Goal: Task Accomplishment & Management: Manage account settings

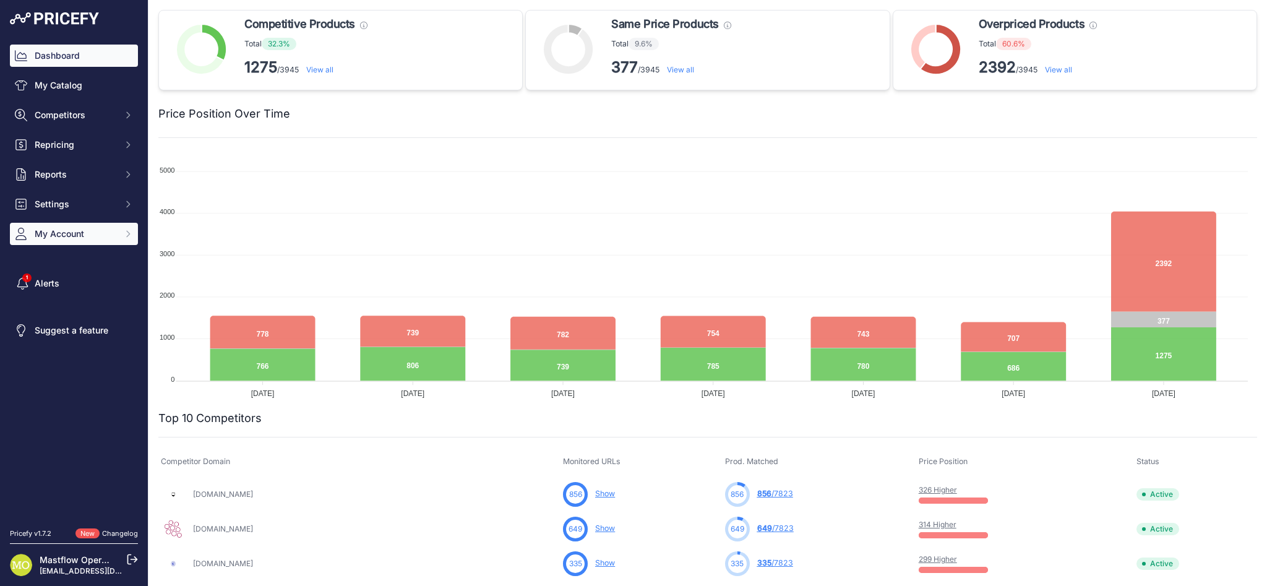
click at [56, 233] on span "My Account" at bounding box center [75, 234] width 81 height 12
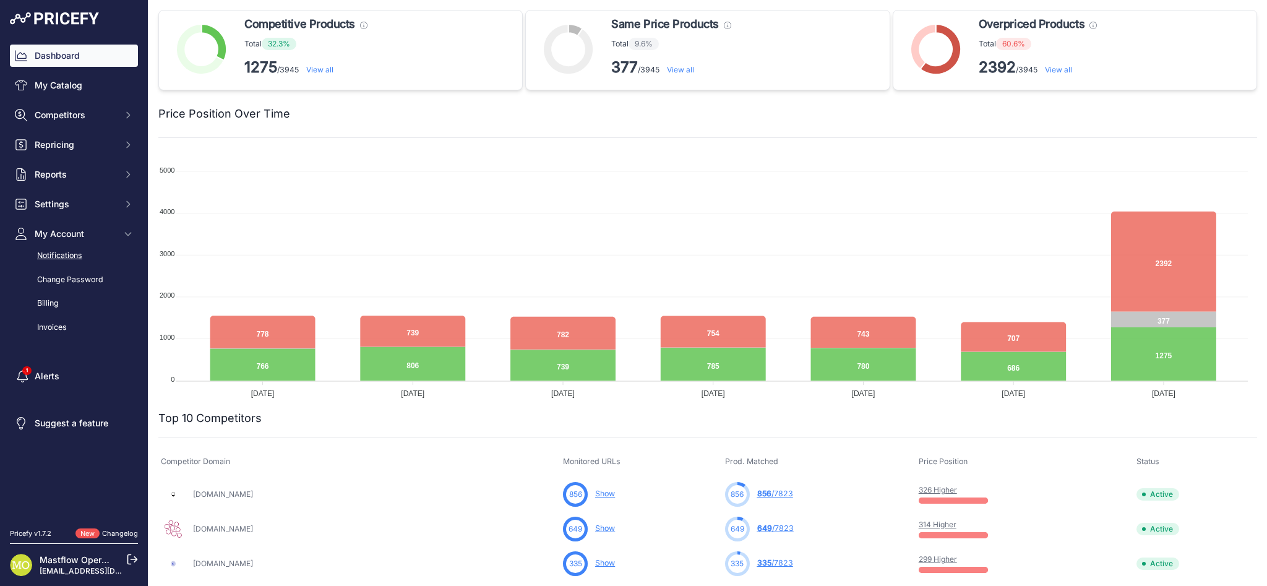
click at [58, 254] on link "Notifications" at bounding box center [74, 256] width 128 height 22
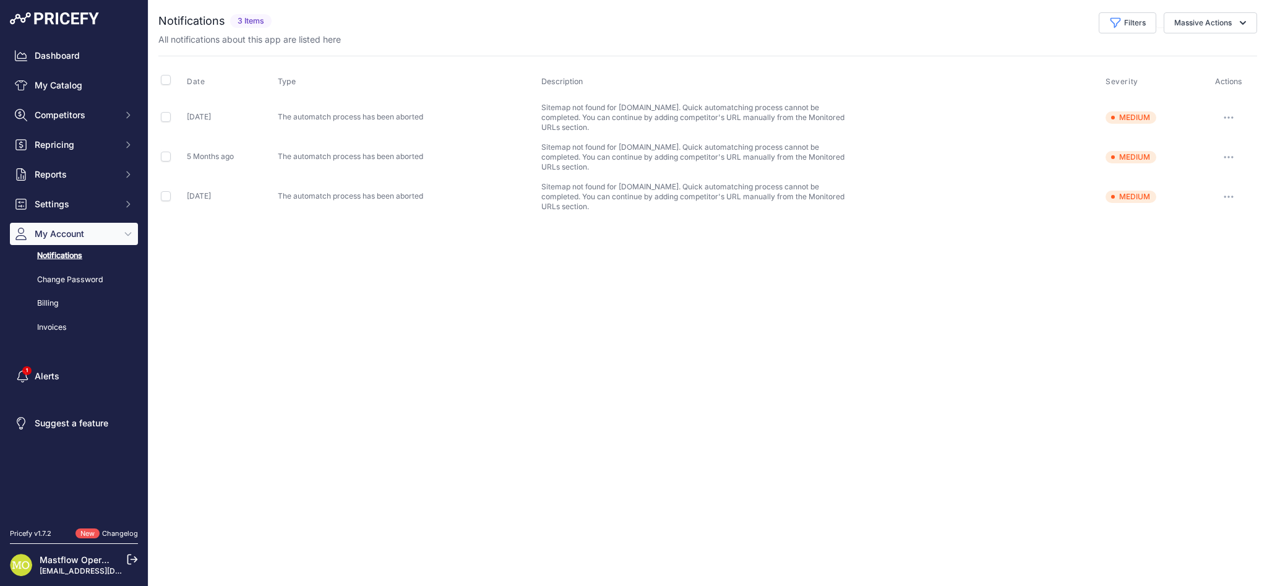
click at [58, 276] on link "Change Password" at bounding box center [74, 280] width 128 height 22
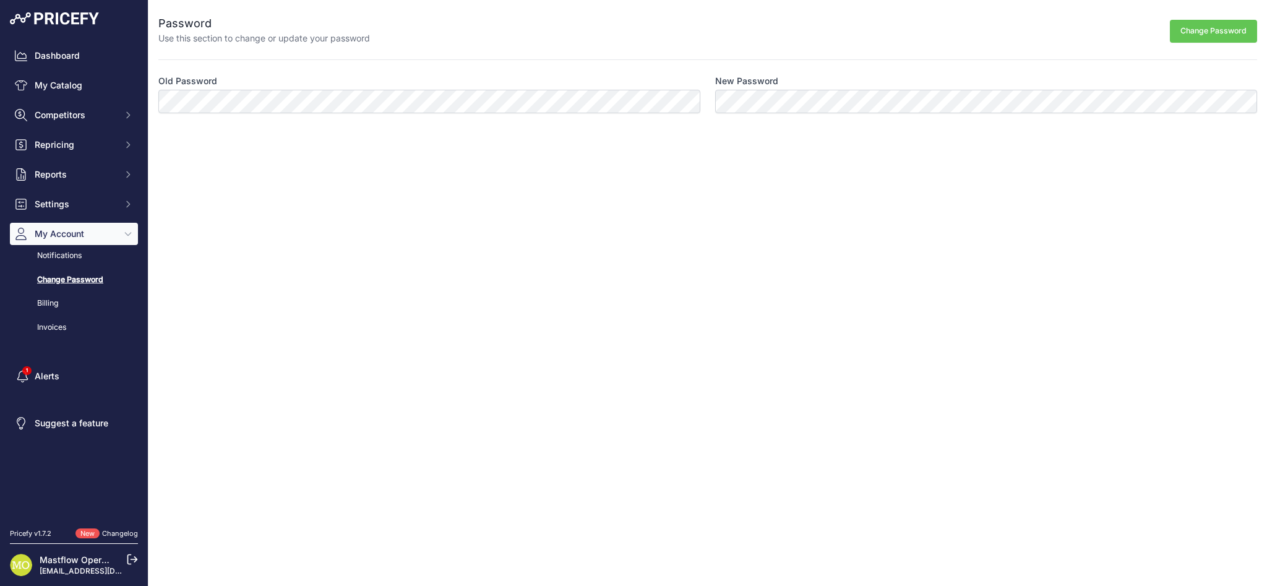
click at [431, 241] on div "Close Password Use this section to change or update your password Change Passwo…" at bounding box center [707, 293] width 1118 height 586
drag, startPoint x: 1149, startPoint y: 166, endPoint x: 1151, endPoint y: 174, distance: 8.4
click at [1151, 172] on div "Close Password Use this section to change or update your password Change Passwo…" at bounding box center [707, 293] width 1118 height 586
click at [1207, 35] on button "Change Password" at bounding box center [1213, 31] width 87 height 23
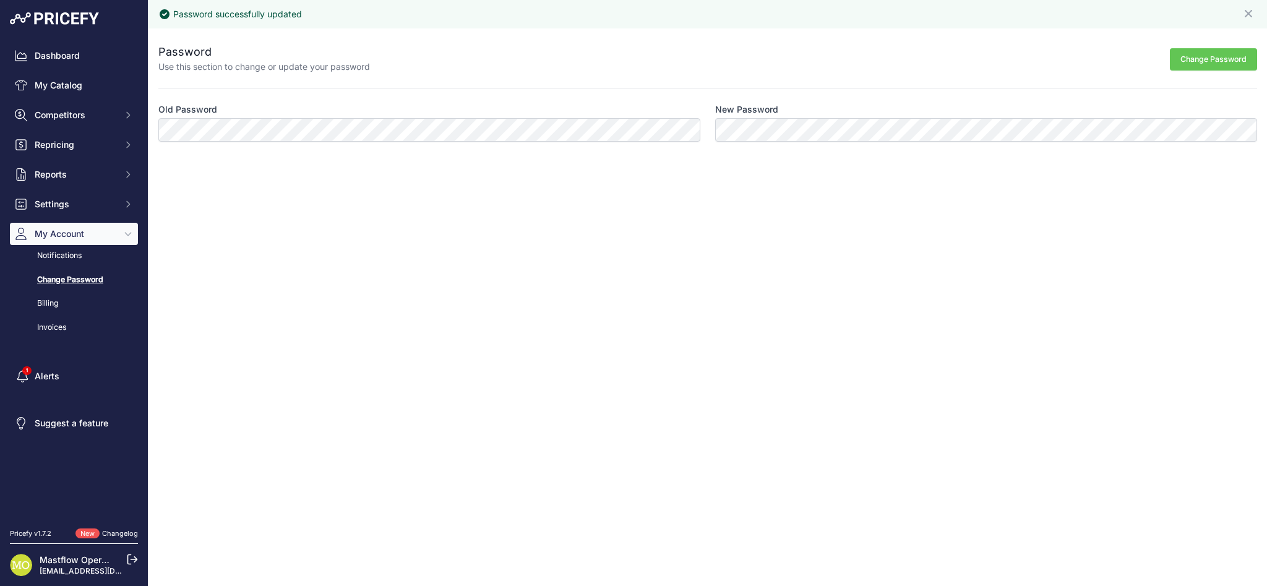
click at [132, 562] on icon at bounding box center [132, 559] width 11 height 11
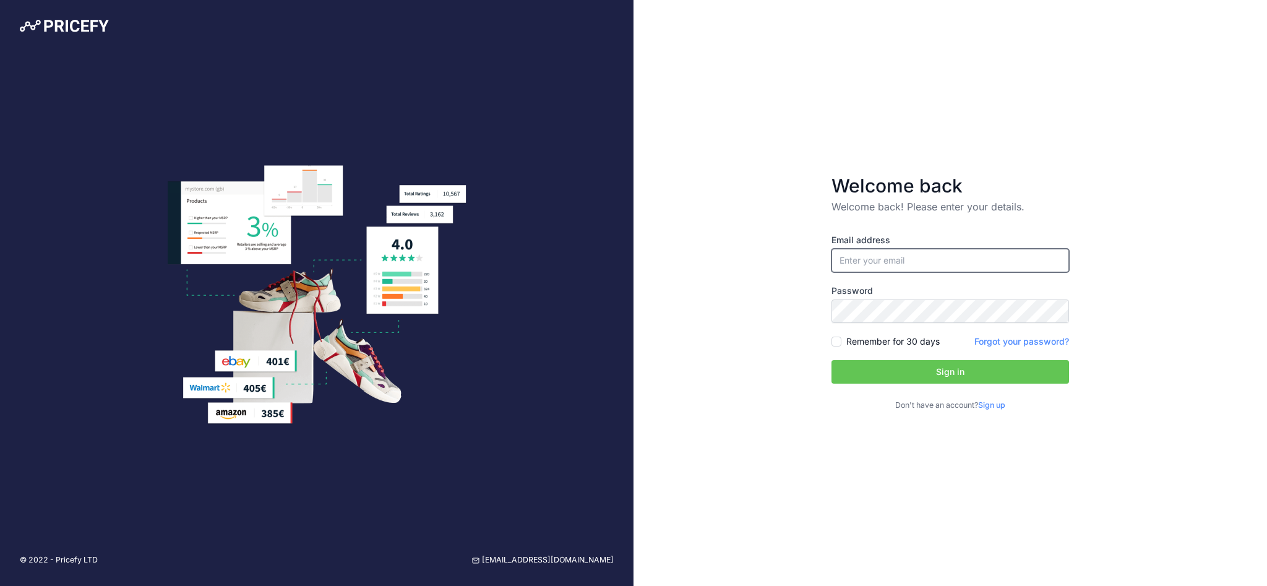
click at [854, 255] on input "email" at bounding box center [950, 261] width 238 height 24
paste input "[EMAIL_ADDRESS][DOMAIN_NAME]"
type input "[EMAIL_ADDRESS][DOMAIN_NAME]"
click at [841, 341] on input "Remember for 30 days" at bounding box center [836, 341] width 10 height 10
checkbox input "true"
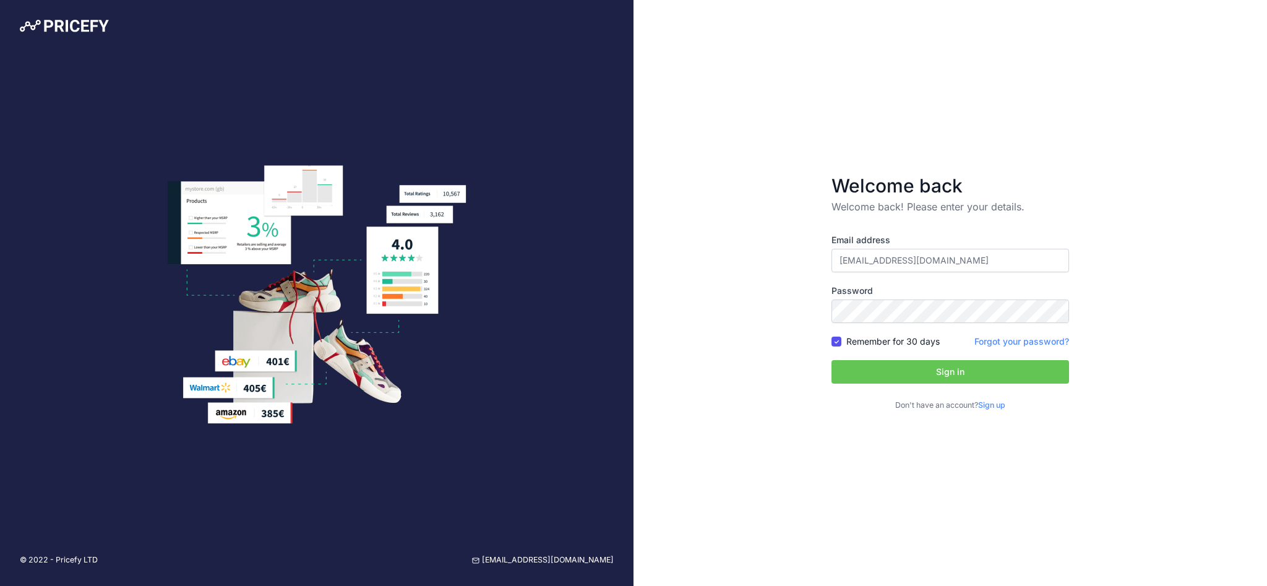
click at [846, 369] on button "Sign in" at bounding box center [950, 372] width 238 height 24
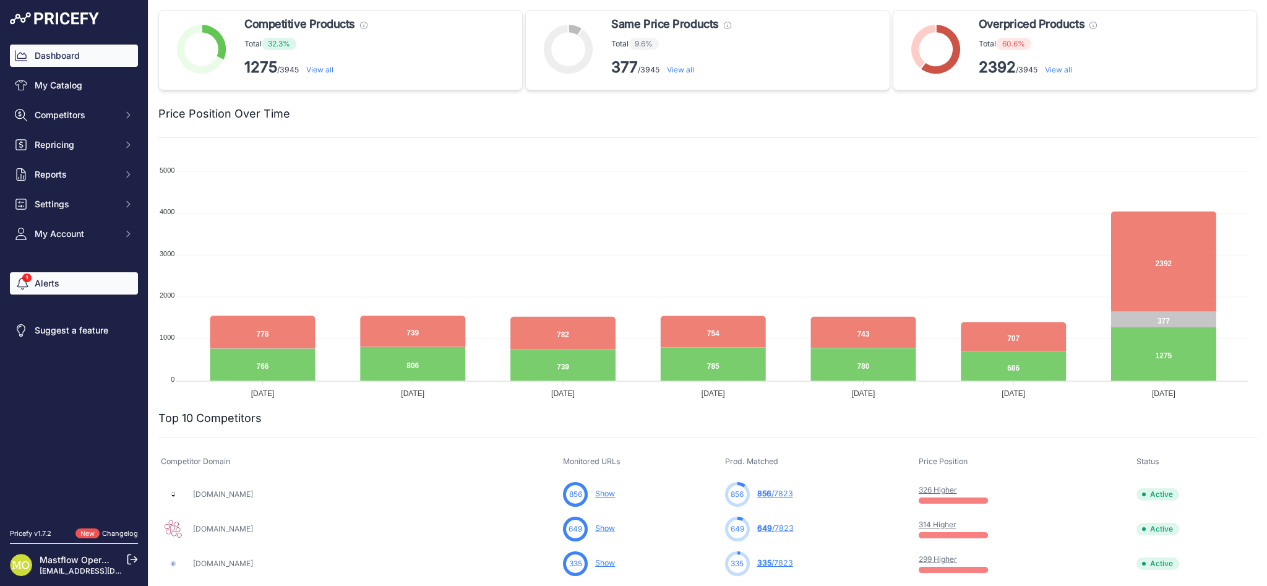
click at [27, 280] on span "Sidebar" at bounding box center [21, 283] width 12 height 25
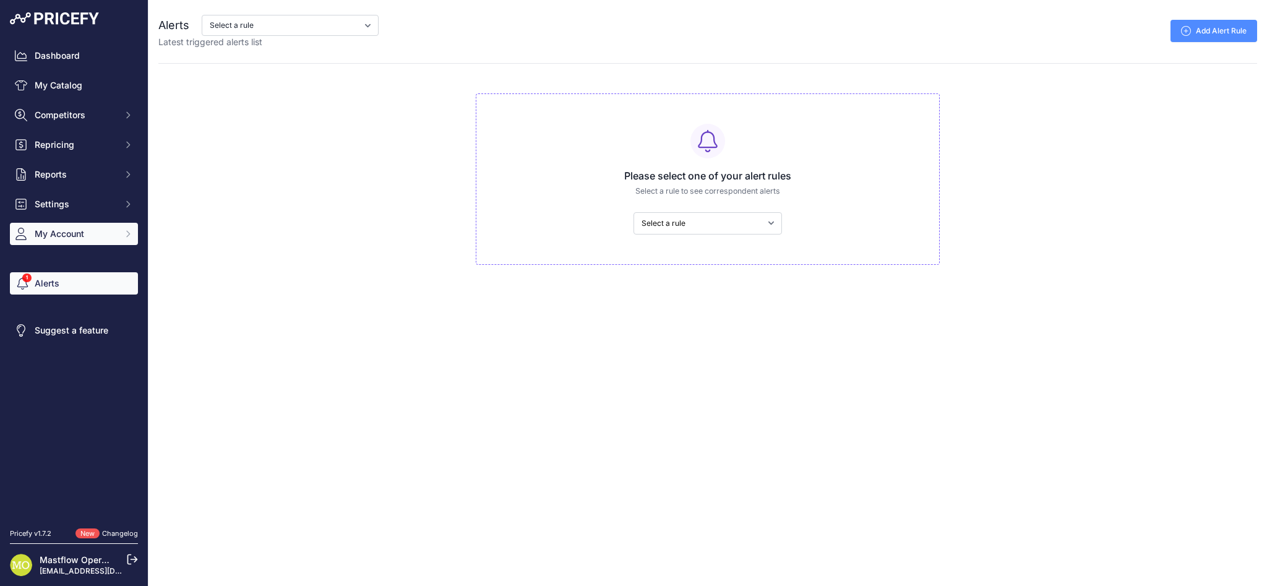
click at [59, 236] on span "My Account" at bounding box center [75, 234] width 81 height 12
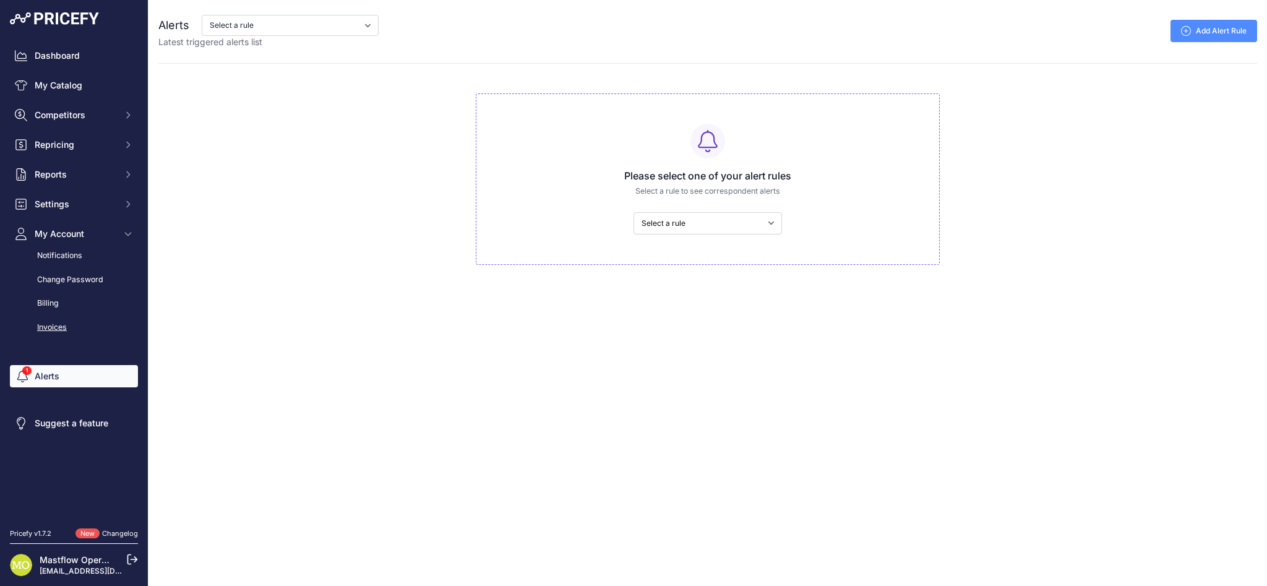
click at [52, 333] on link "Invoices" at bounding box center [74, 328] width 128 height 22
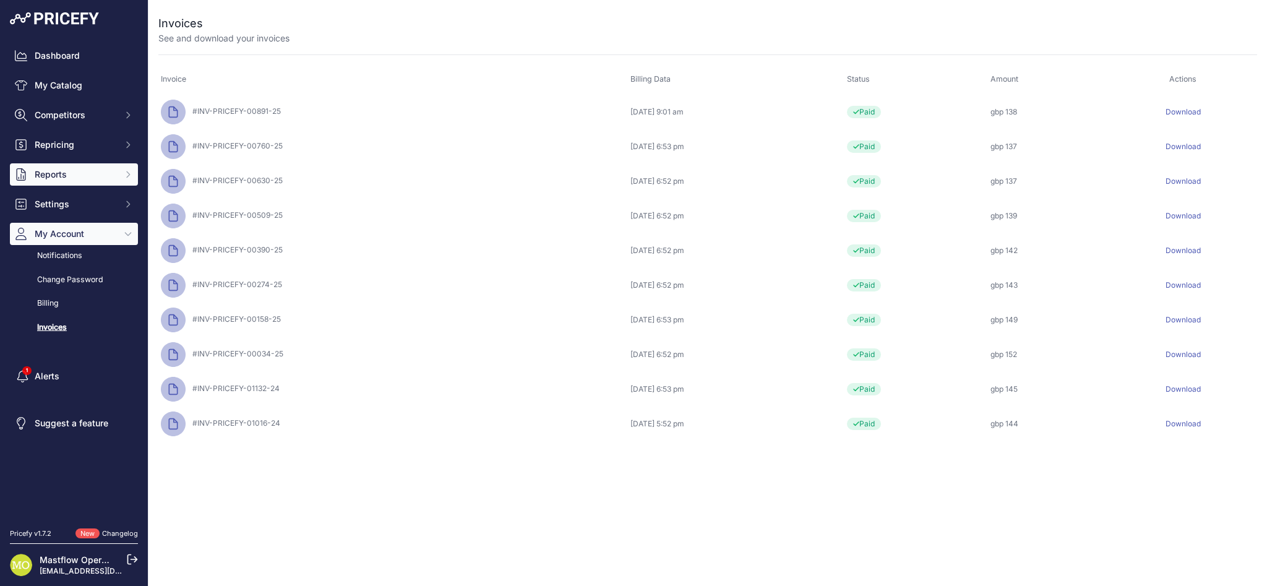
click at [82, 174] on span "Reports" at bounding box center [75, 174] width 81 height 12
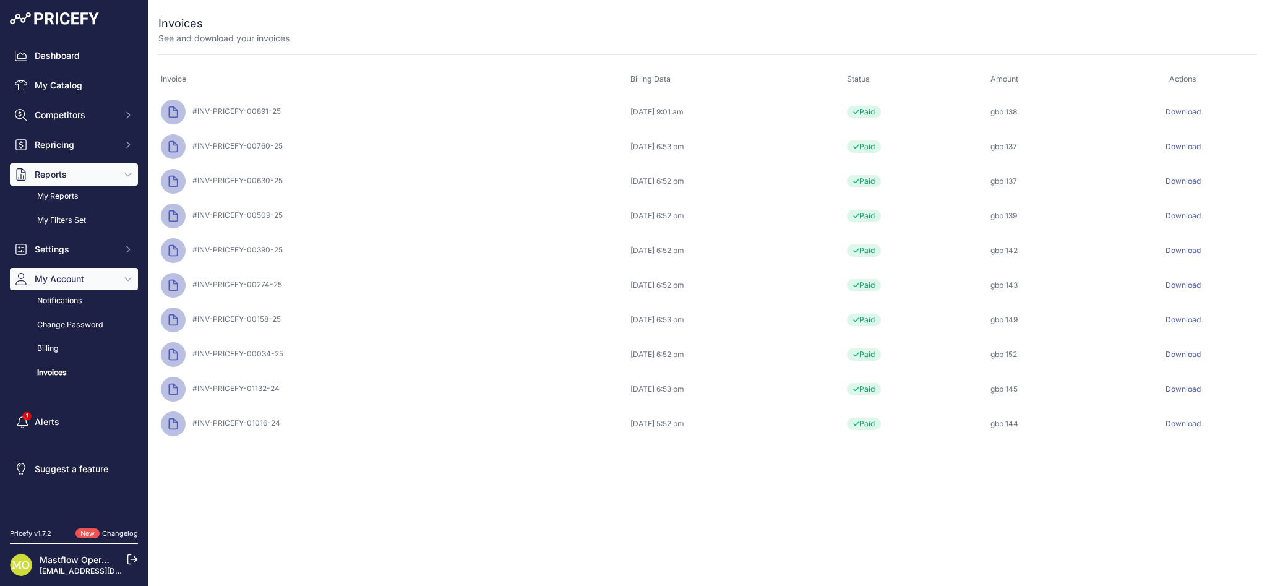
click at [82, 174] on span "Reports" at bounding box center [75, 174] width 81 height 12
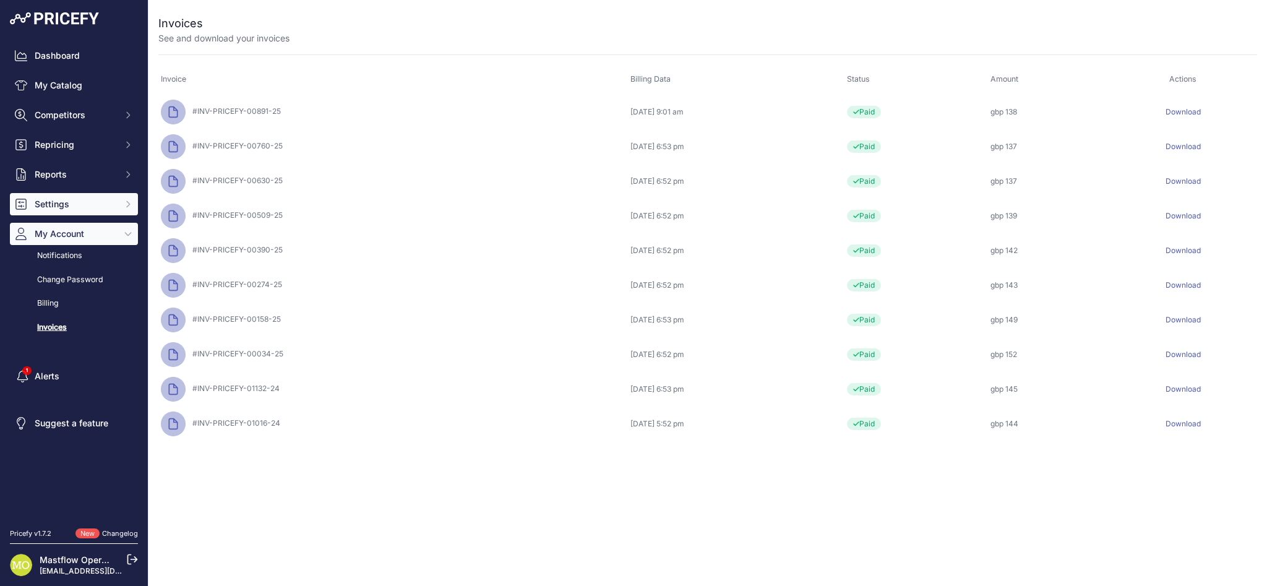
click at [77, 198] on span "Settings" at bounding box center [75, 204] width 81 height 12
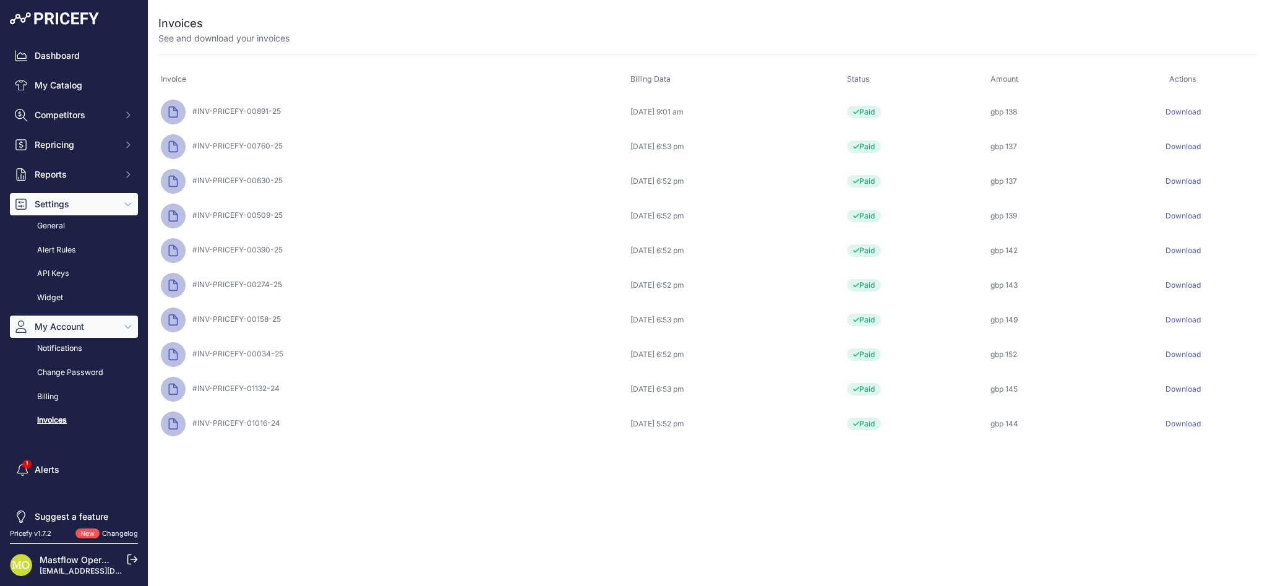
click at [77, 198] on span "Settings" at bounding box center [75, 204] width 81 height 12
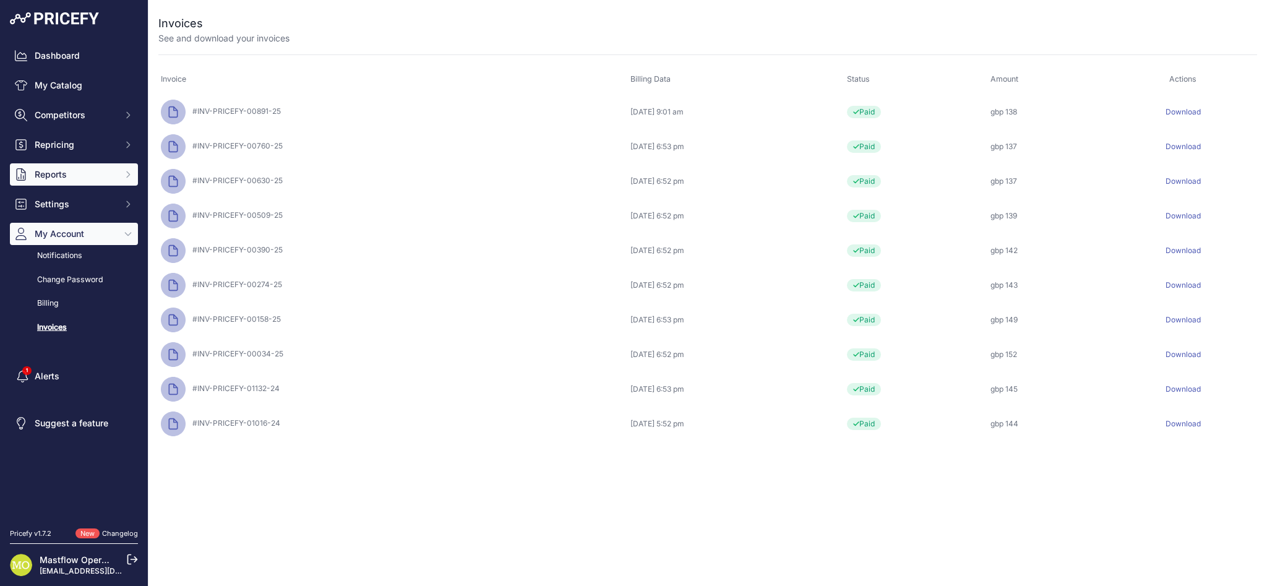
click at [81, 179] on span "Reports" at bounding box center [75, 174] width 81 height 12
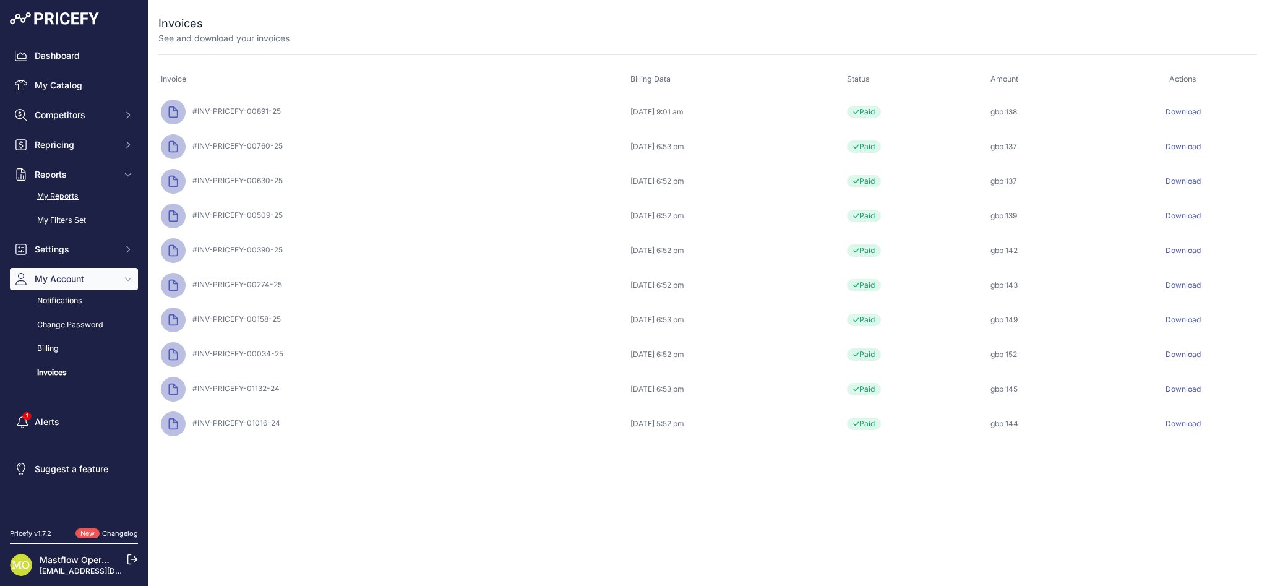
click at [80, 193] on link "My Reports" at bounding box center [74, 197] width 128 height 22
click at [79, 221] on link "My Filters Set" at bounding box center [74, 221] width 128 height 22
click at [84, 152] on button "Repricing" at bounding box center [74, 145] width 128 height 22
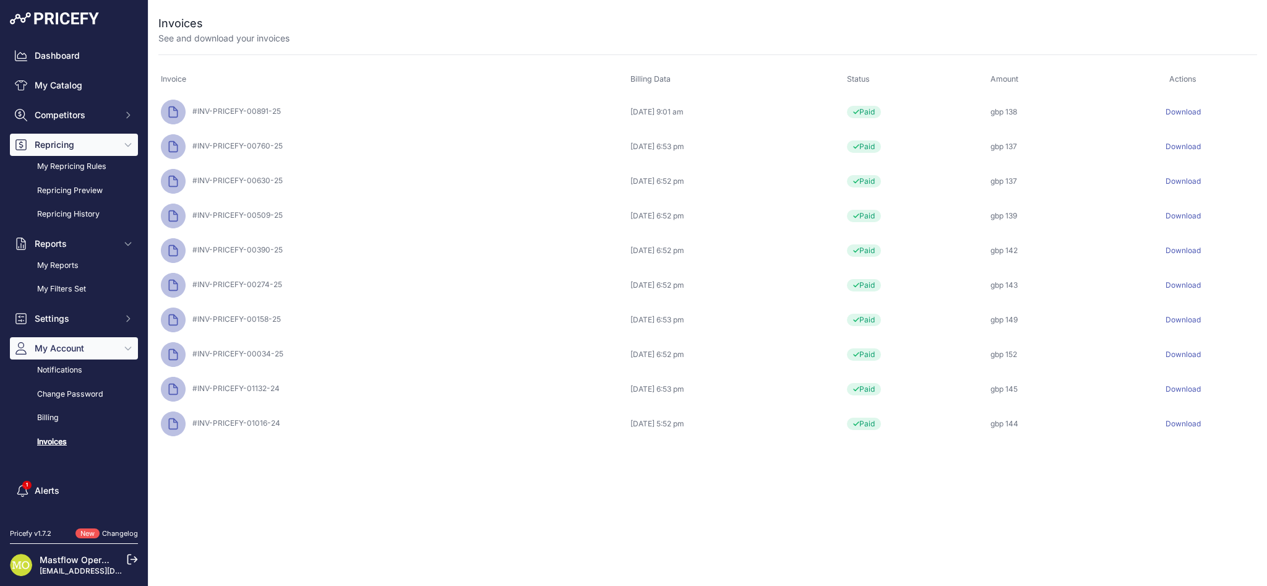
click at [84, 152] on button "Repricing" at bounding box center [74, 145] width 128 height 22
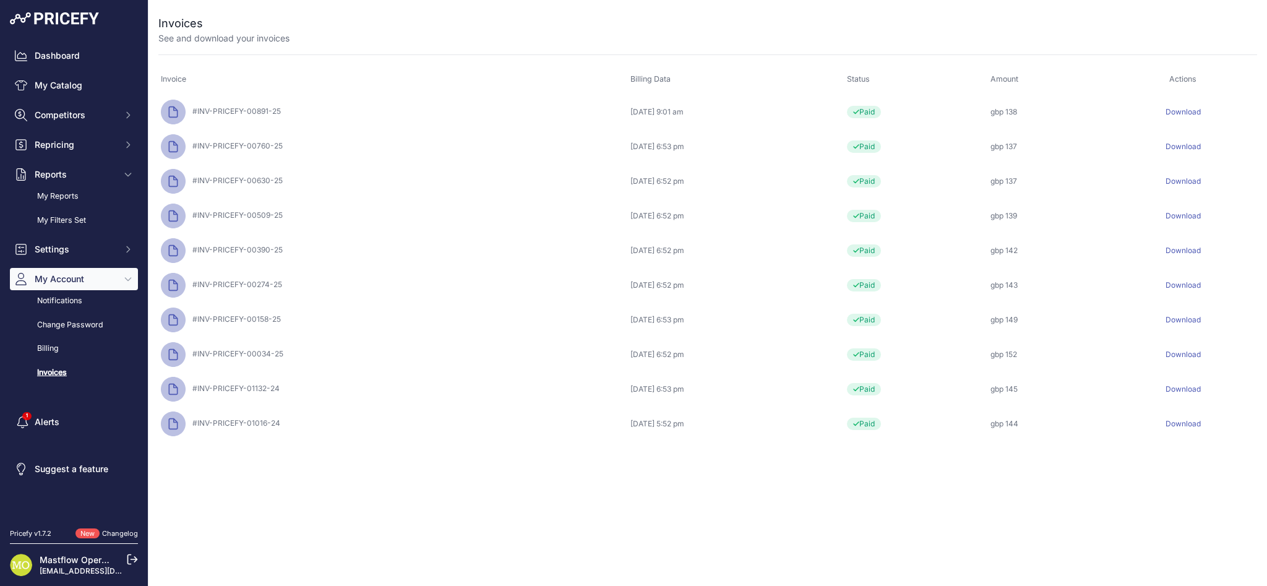
click at [85, 132] on div "Dashboard My Catalog Competitors Competitors Monitored URLs MAP infringements R…" at bounding box center [74, 214] width 128 height 339
click at [86, 119] on span "Competitors" at bounding box center [75, 115] width 81 height 12
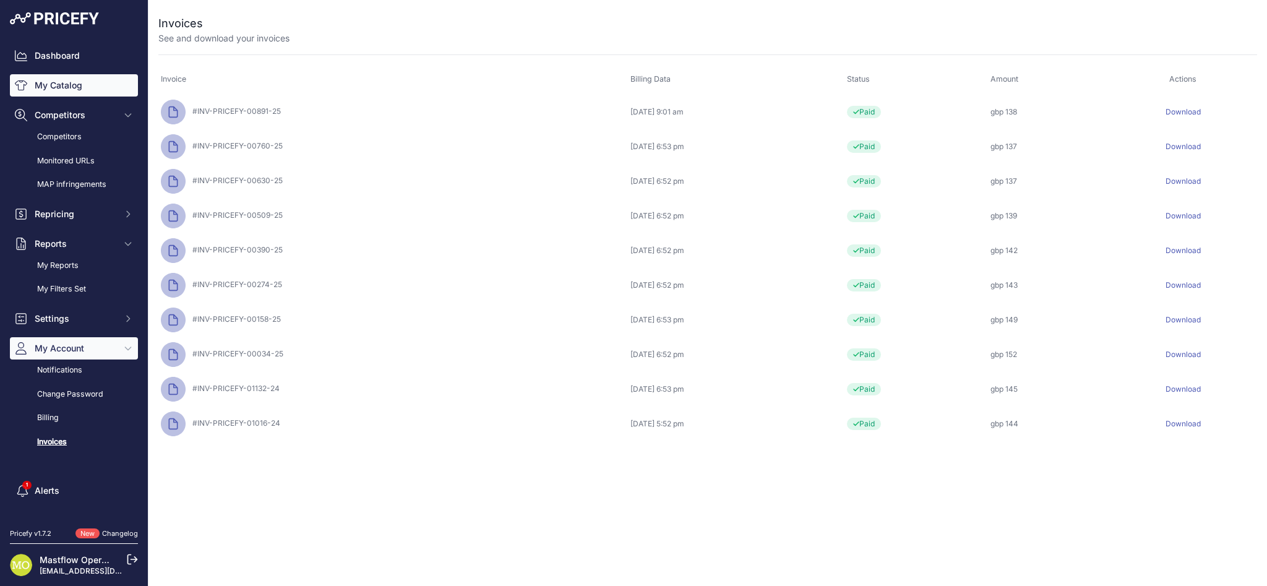
click at [84, 91] on link "My Catalog" at bounding box center [74, 85] width 128 height 22
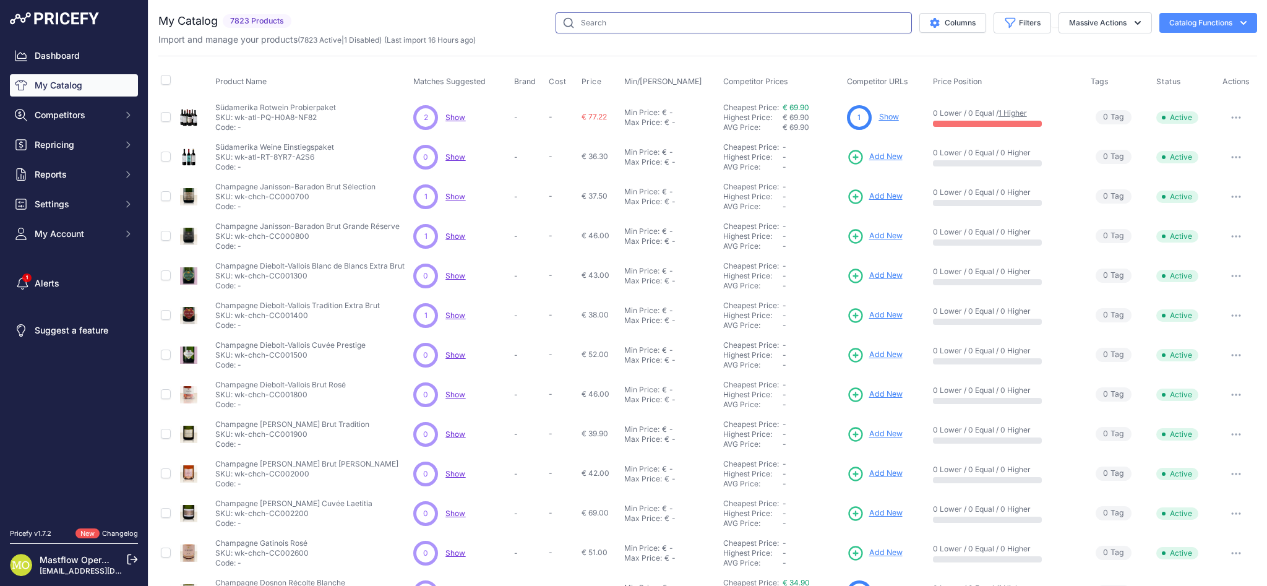
click at [622, 24] on input "text" at bounding box center [733, 22] width 356 height 21
paste input "wk-cru-15730.22"
type input "wk-cru-15730.22"
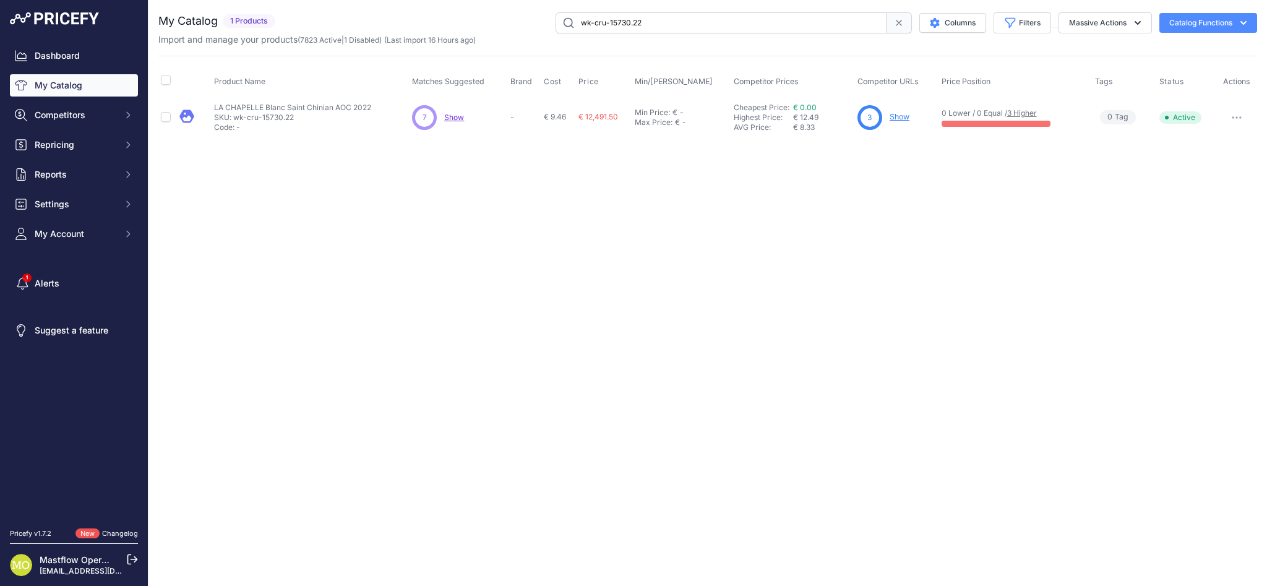
click at [1233, 115] on button "button" at bounding box center [1236, 117] width 25 height 17
click at [1041, 179] on div "Close You are not connected to the internet." at bounding box center [707, 293] width 1118 height 586
click at [896, 116] on link "Show" at bounding box center [899, 116] width 20 height 9
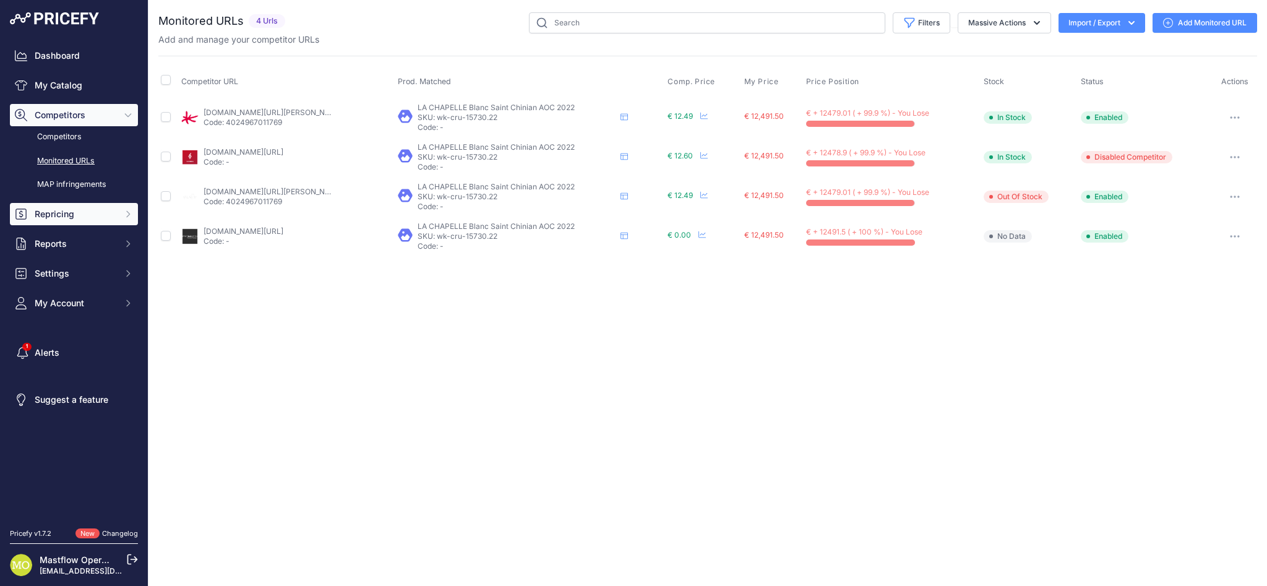
click at [65, 219] on span "Repricing" at bounding box center [75, 214] width 81 height 12
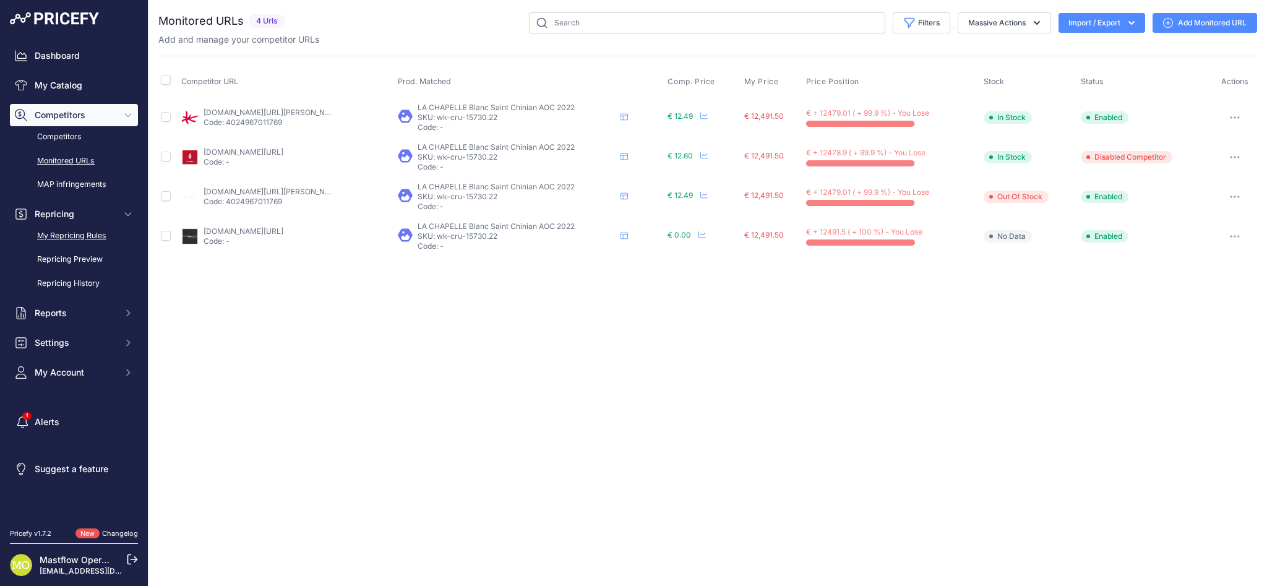
click at [91, 238] on link "My Repricing Rules" at bounding box center [74, 236] width 128 height 22
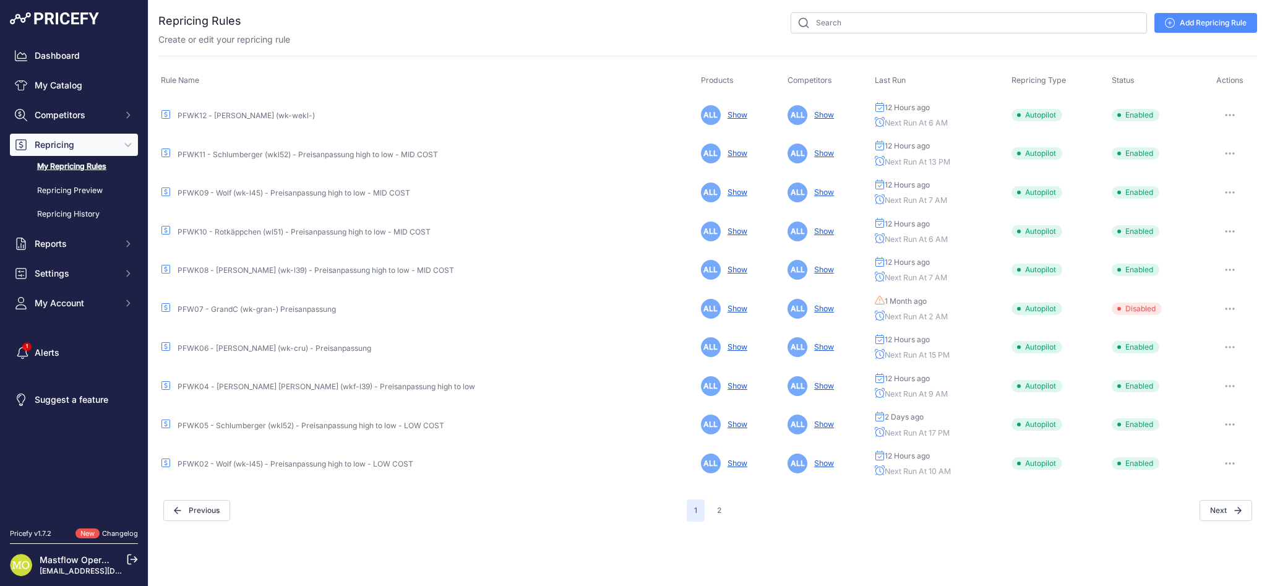
click at [287, 347] on link "PFWK06 - Crusco (wk-cru) - Preisanpassung" at bounding box center [275, 347] width 194 height 9
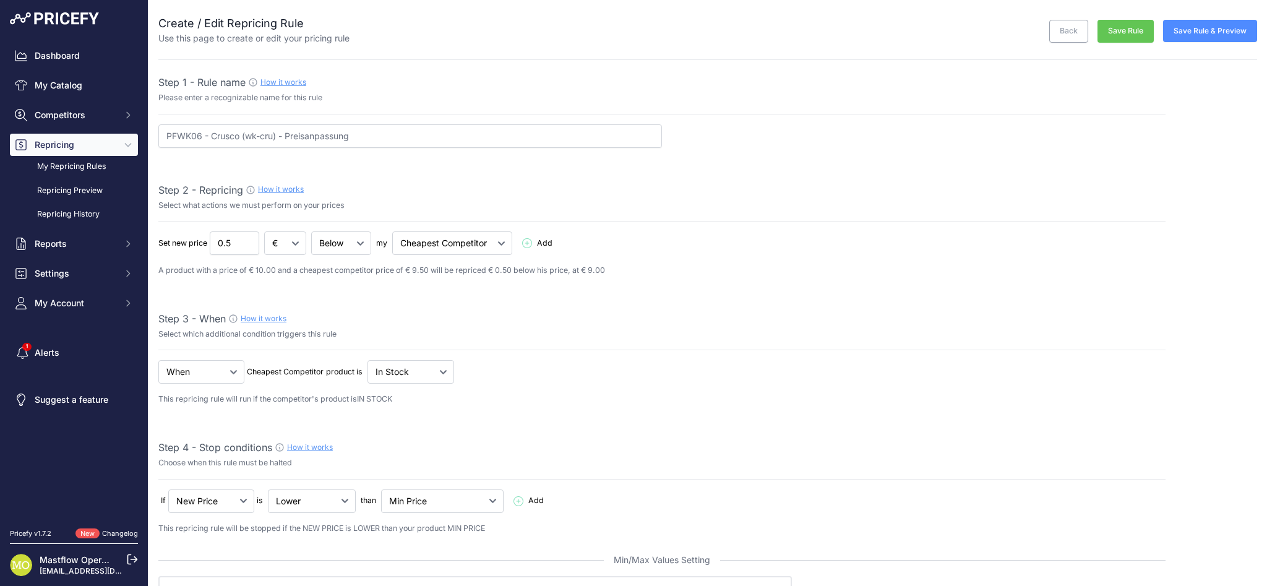
select select "percentage"
select select "15"
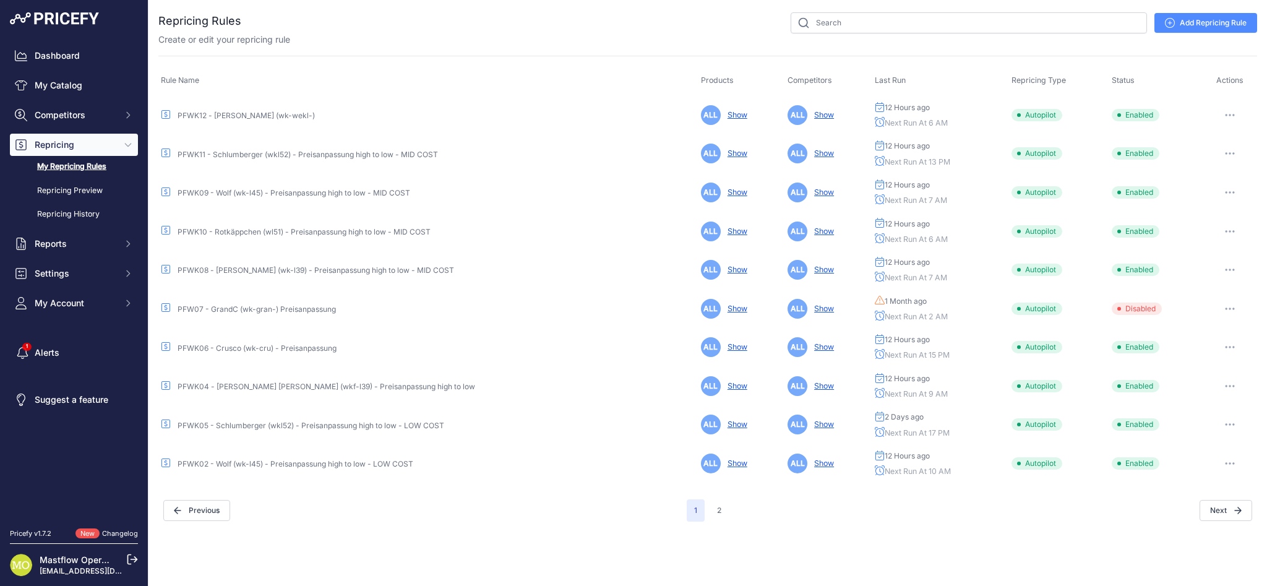
click at [306, 343] on link "PFWK06 - Crusco (wk-cru) - Preisanpassung" at bounding box center [257, 347] width 159 height 9
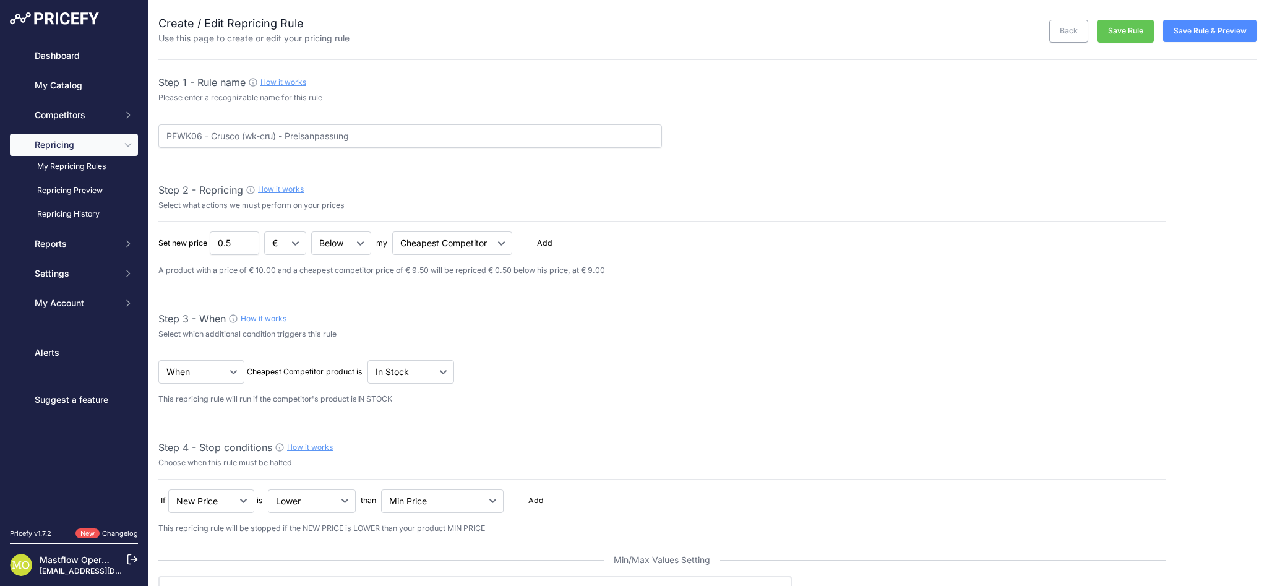
select select "percentage"
select select "15"
click at [59, 166] on link "My Repricing Rules" at bounding box center [74, 167] width 128 height 22
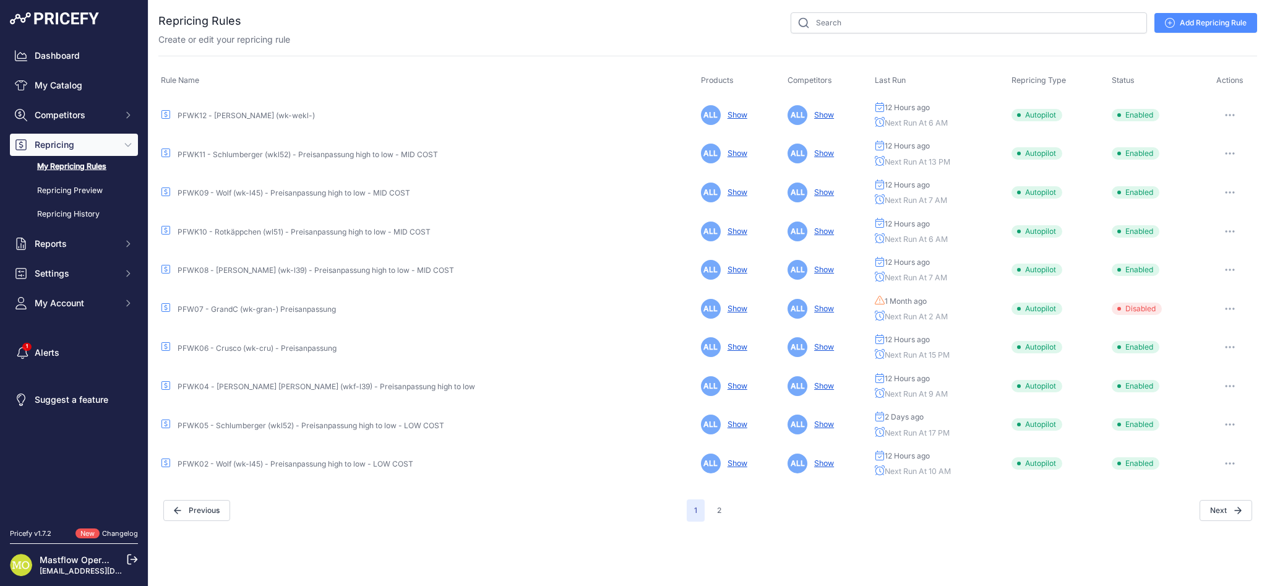
click at [242, 111] on link "PFWK12 - [PERSON_NAME] (wk-wekl-)" at bounding box center [246, 115] width 137 height 9
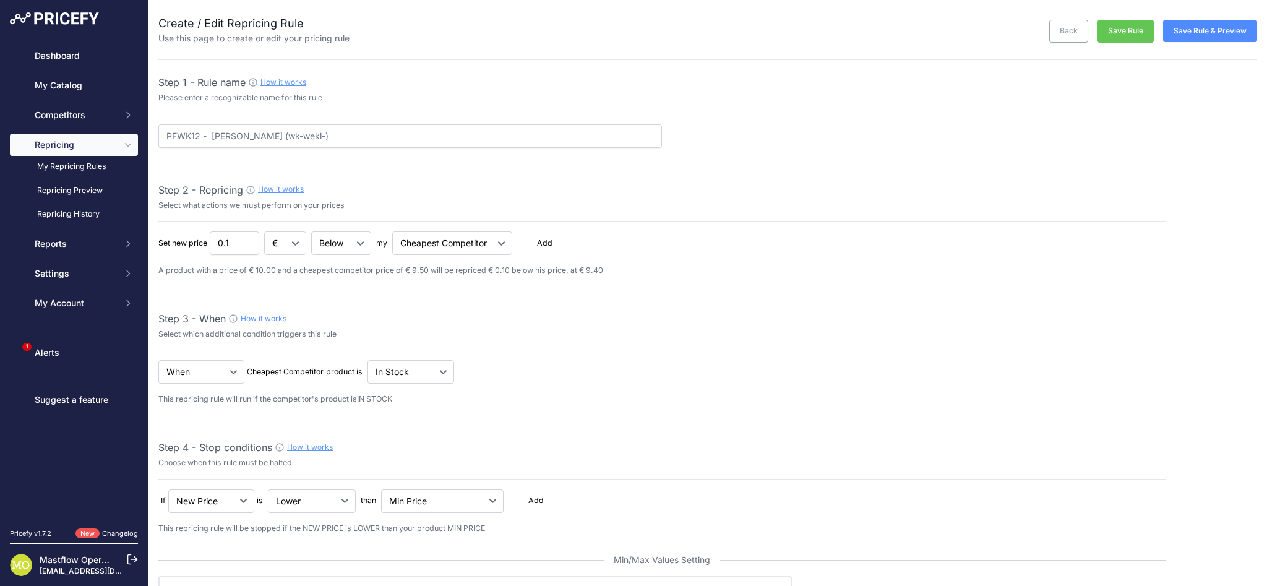
select select "percentage"
select select "6"
click at [83, 165] on link "My Repricing Rules" at bounding box center [74, 167] width 128 height 22
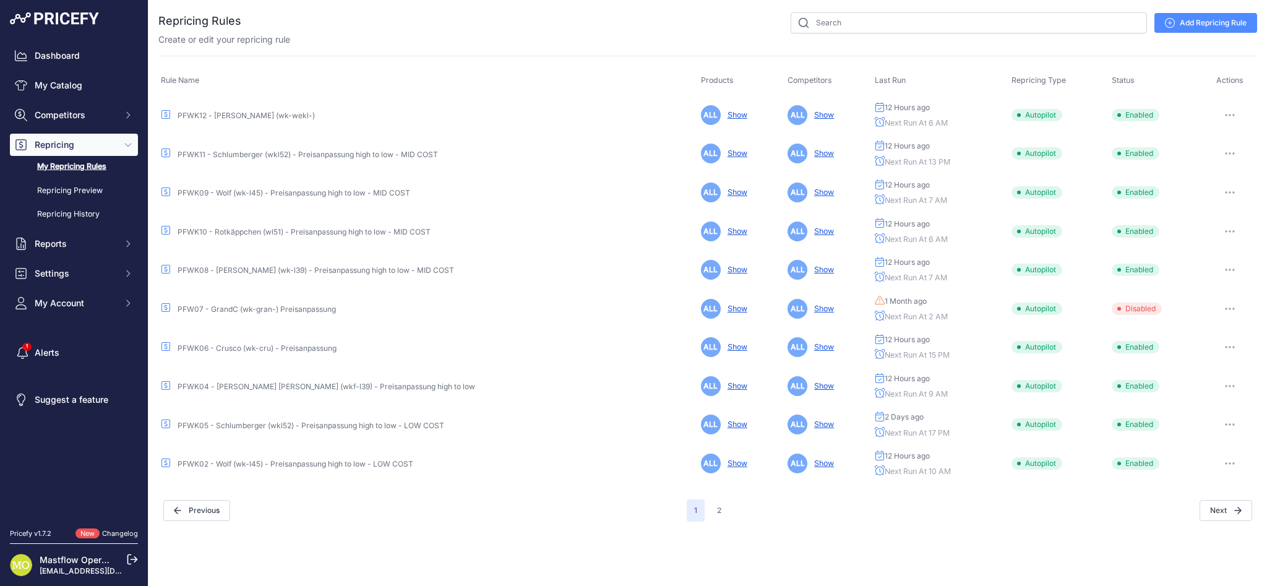
click at [348, 194] on link "PFWK09 - Wolf (wk-l45) - Preisanpassung high to low - MID COST" at bounding box center [294, 192] width 233 height 9
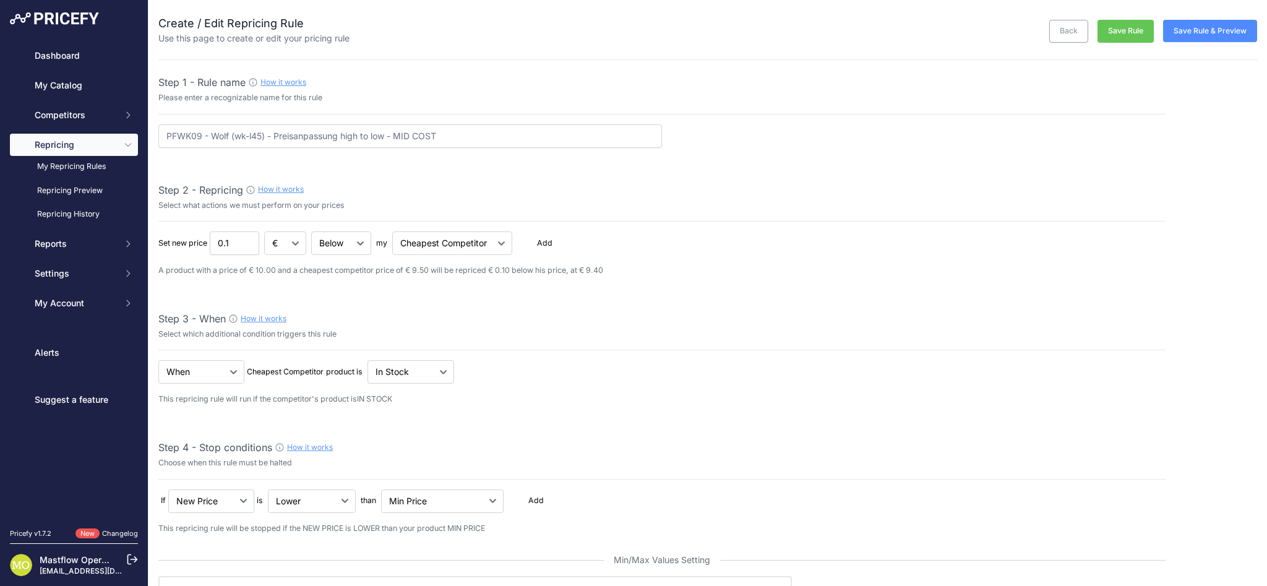
select select "percentage"
select select "7"
click at [103, 166] on link "My Repricing Rules" at bounding box center [74, 167] width 128 height 22
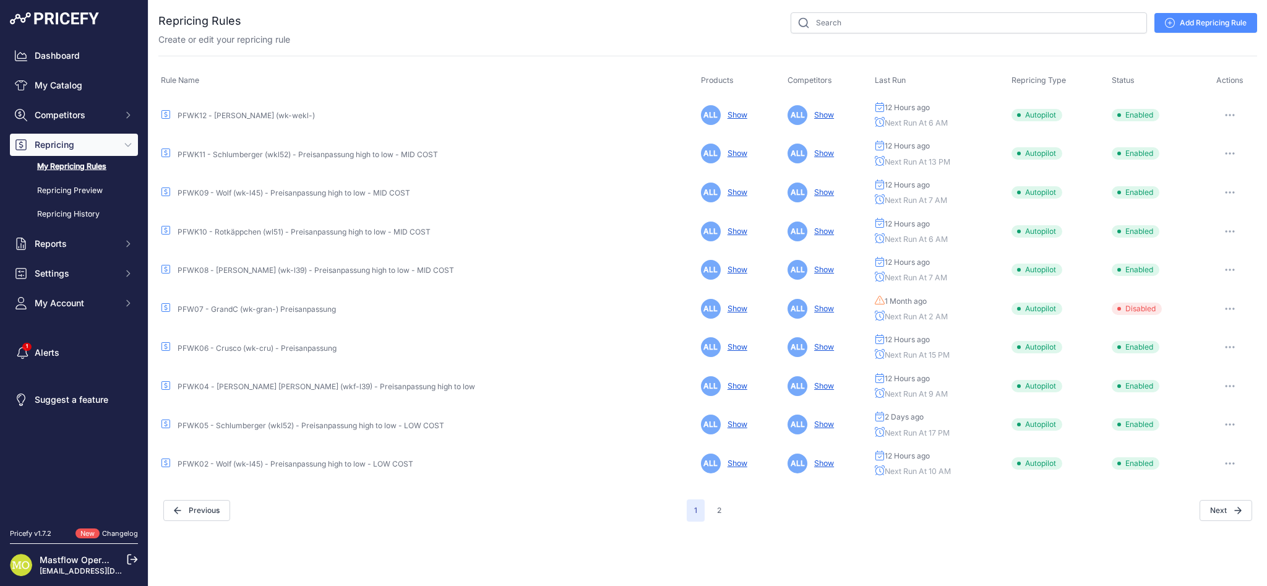
click at [341, 459] on link "PFWK02 - Wolf (wk-l45) - Preisanpassung high to low - LOW COST" at bounding box center [296, 463] width 236 height 9
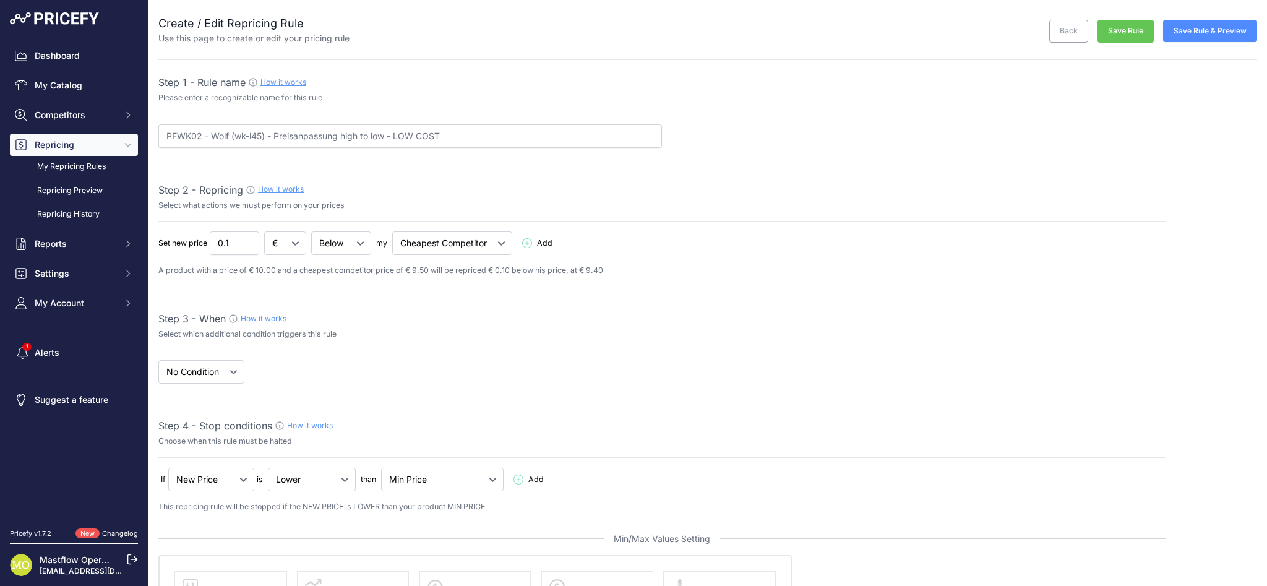
select select "percentage"
select select "10"
click at [68, 160] on link "My Repricing Rules" at bounding box center [74, 167] width 128 height 22
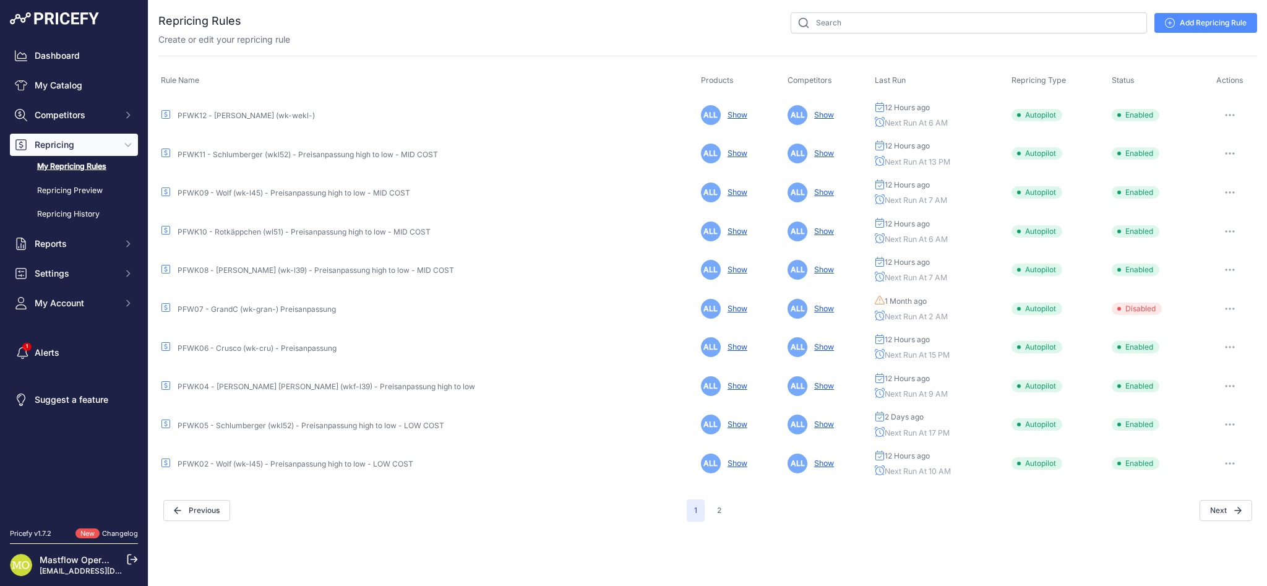
click at [352, 380] on div "PFWK04 - [PERSON_NAME] [PERSON_NAME] (wkf-l39) - Preisanpassung high to low" at bounding box center [428, 386] width 535 height 12
click at [355, 382] on link "PFWK04 - [PERSON_NAME] [PERSON_NAME] (wkf-l39) - Preisanpassung high to low" at bounding box center [327, 386] width 298 height 9
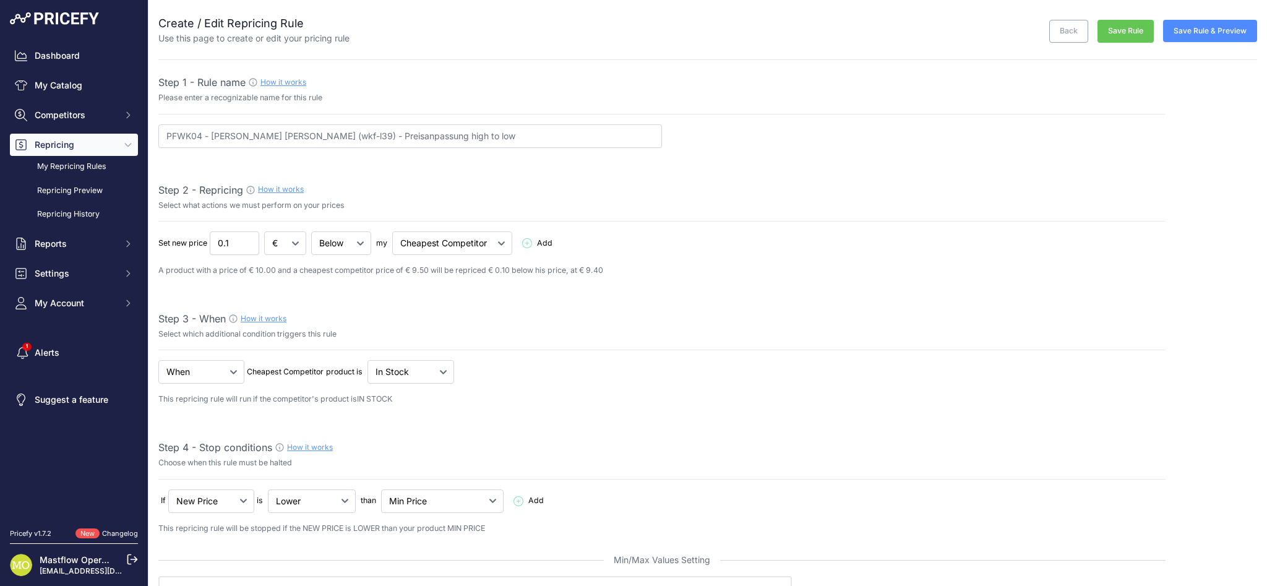
select select "percentage"
select select "9"
drag, startPoint x: 435, startPoint y: 319, endPoint x: 454, endPoint y: 319, distance: 19.2
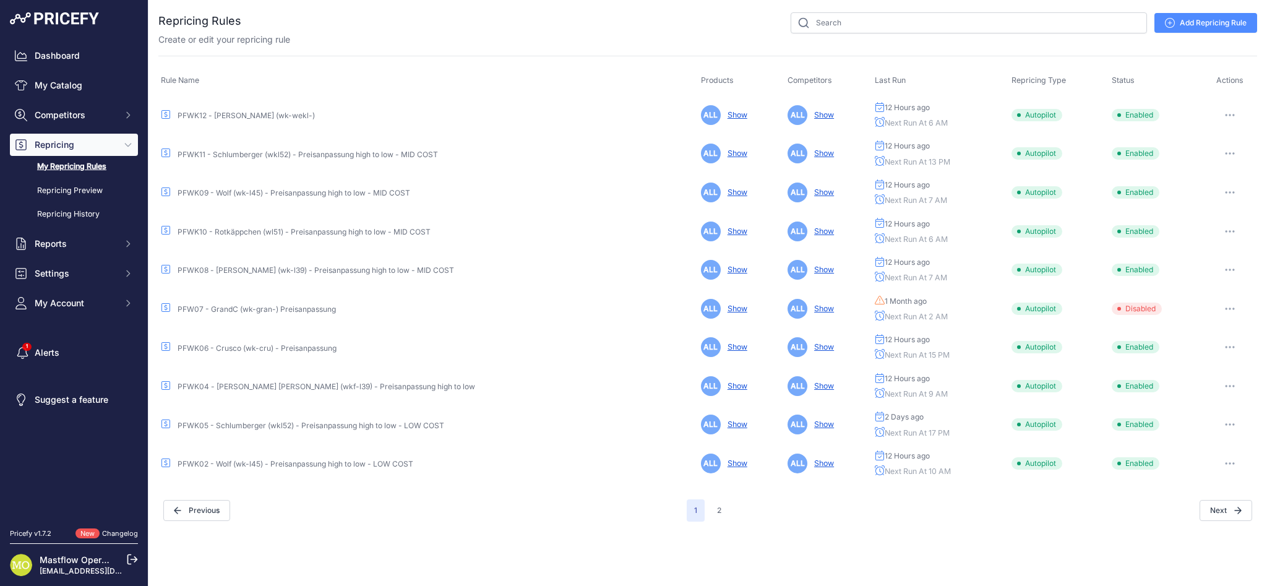
click at [262, 345] on link "PFWK06 - Crusco (wk-cru) - Preisanpassung" at bounding box center [257, 347] width 159 height 9
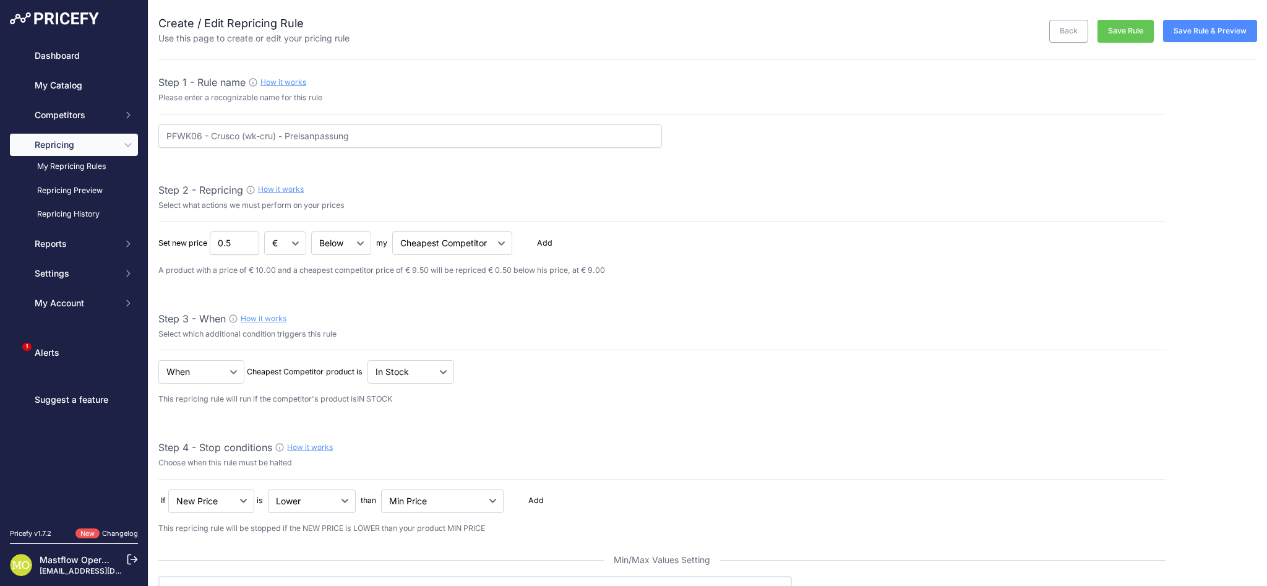
select select "percentage"
select select "15"
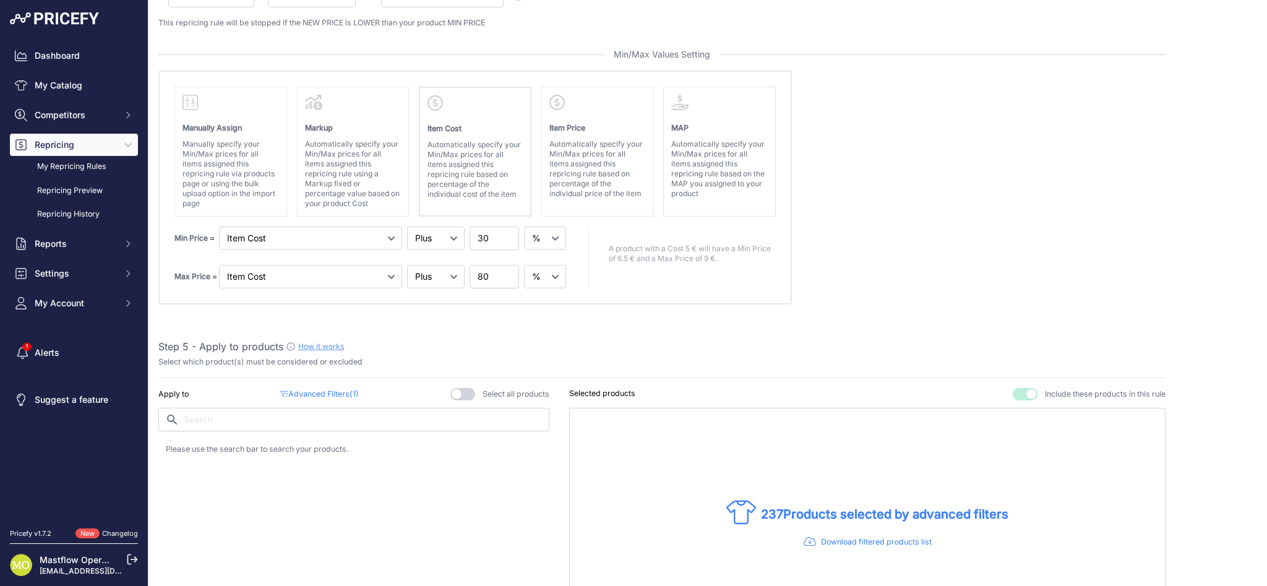
scroll to position [507, 0]
click at [377, 169] on p "Automatically specify your Min/Max prices for all items assigned this repricing…" at bounding box center [353, 173] width 95 height 69
select select "gross_margin"
select select "equal"
select select "gross_margin"
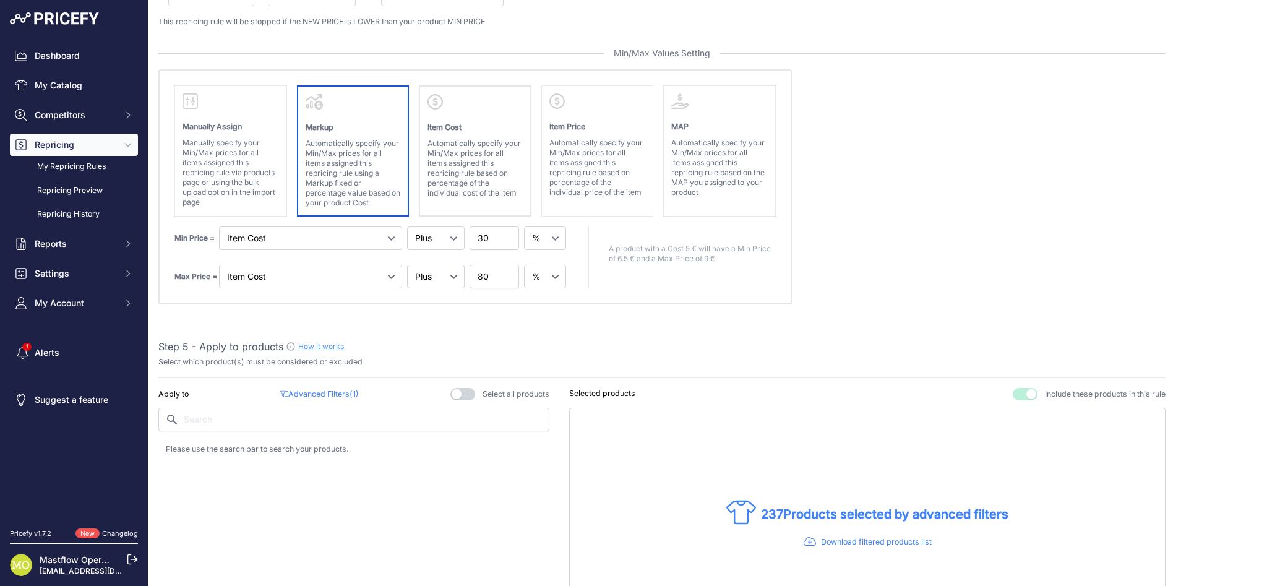
select select "equal"
click at [375, 239] on select "Markup Item Cost Item Price MAP" at bounding box center [310, 238] width 183 height 24
select select "cost"
select select "above"
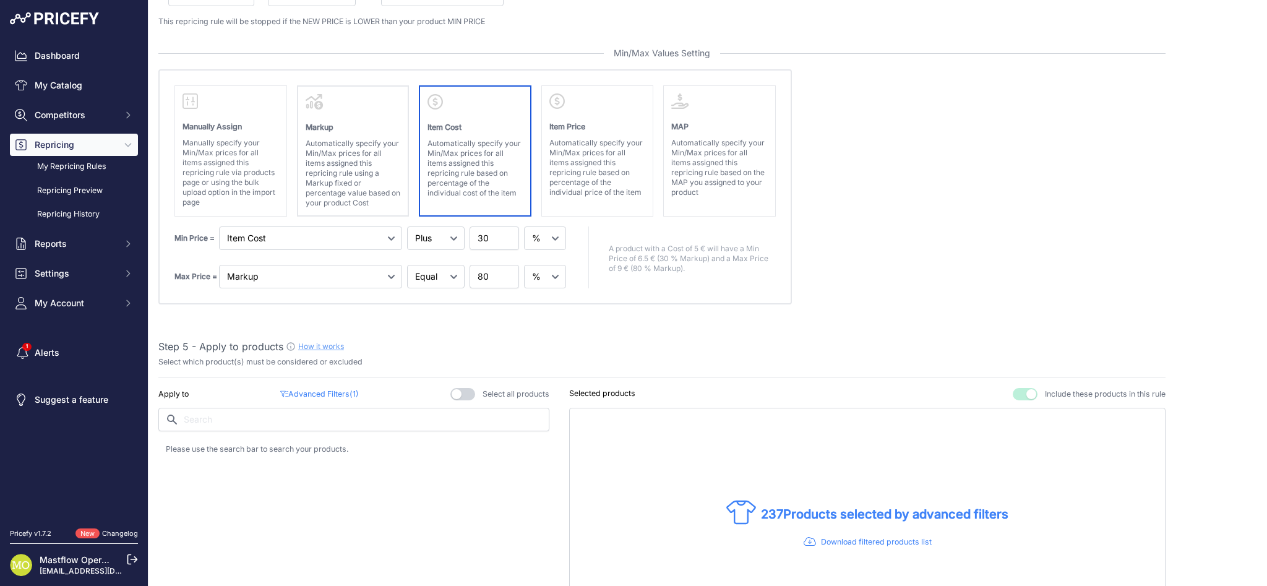
click at [477, 166] on p "Automatically specify your Min/Max prices for all items assigned this repricing…" at bounding box center [474, 168] width 95 height 59
select select "cost"
select select "above"
click at [372, 233] on select "Markup Item Cost Item Price MAP" at bounding box center [310, 237] width 183 height 24
click at [353, 236] on select "Markup Item Cost Item Price MAP" at bounding box center [310, 237] width 183 height 24
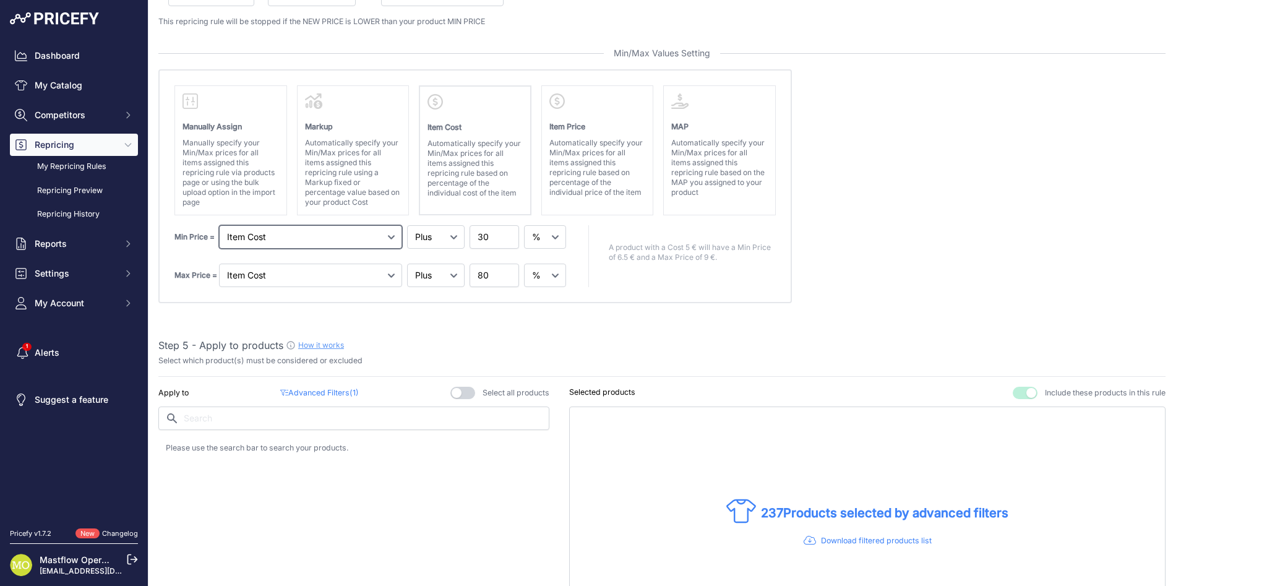
click at [348, 229] on select "Markup Item Cost Item Price MAP" at bounding box center [310, 237] width 183 height 24
select select "gross_margin"
select select "equal"
click at [333, 234] on select "Markup Item Cost Item Price MAP" at bounding box center [310, 237] width 183 height 24
click at [300, 271] on select "Markup Item Cost Item Price MAP" at bounding box center [310, 275] width 183 height 24
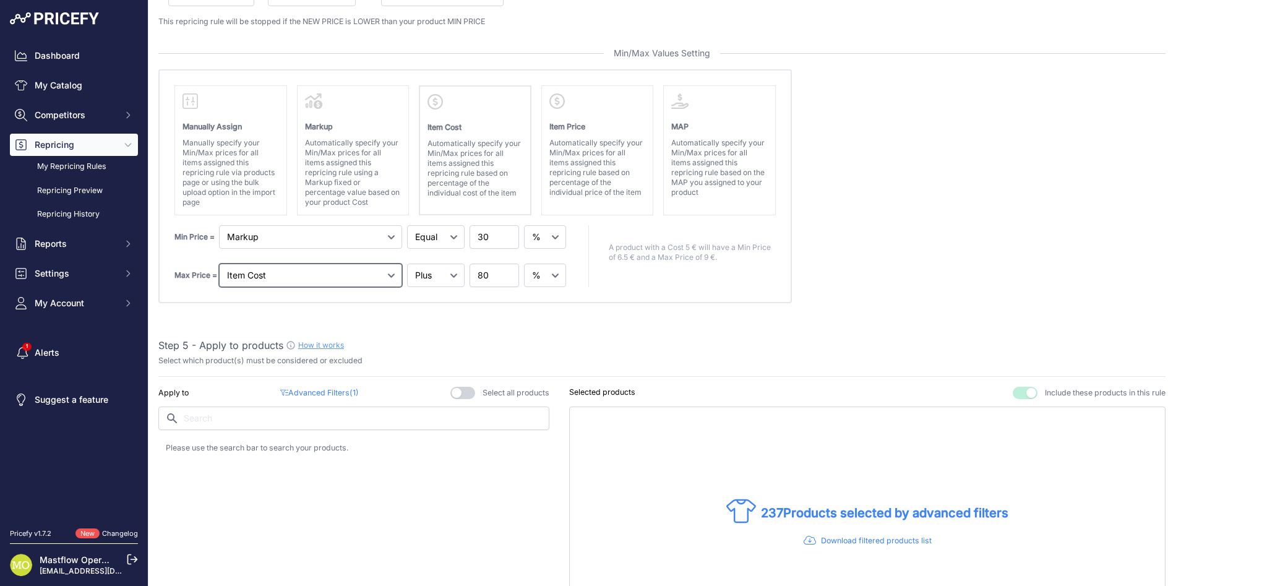
select select "gross_margin"
select select "equal"
click at [292, 277] on select "Markup Item Cost Item Price MAP" at bounding box center [310, 275] width 183 height 24
select select "cost"
select select "above"
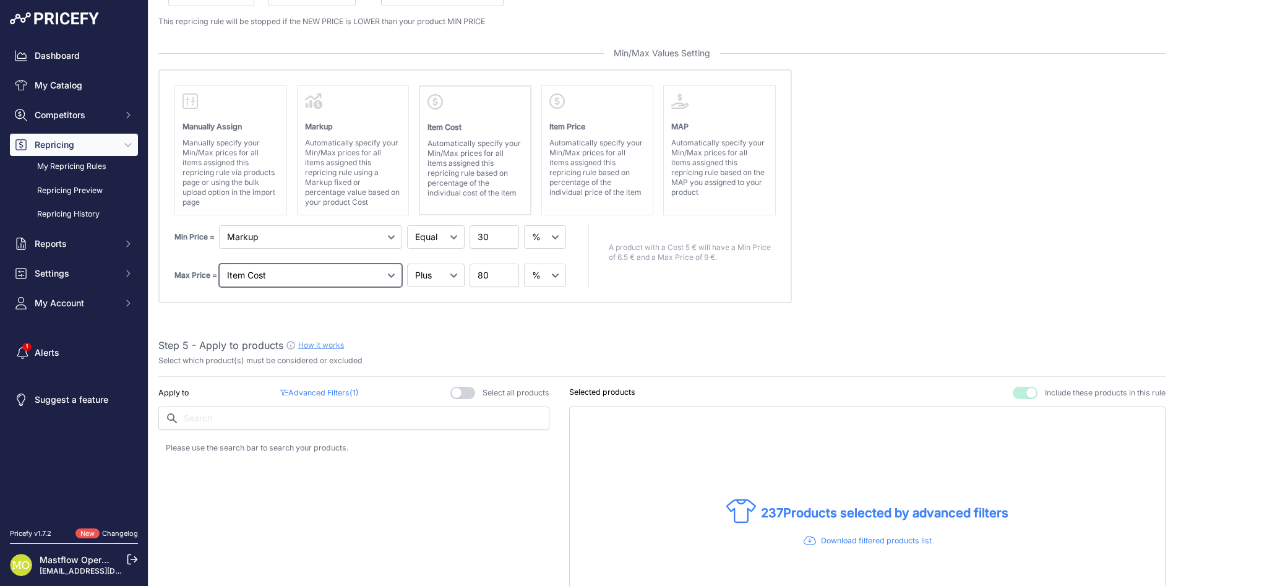
click at [319, 276] on select "Markup Item Cost Item Price MAP" at bounding box center [310, 275] width 183 height 24
select select "gross_margin"
select select "equal"
click at [327, 238] on select "Markup Item Cost Item Price MAP" at bounding box center [310, 237] width 183 height 24
select select "cost"
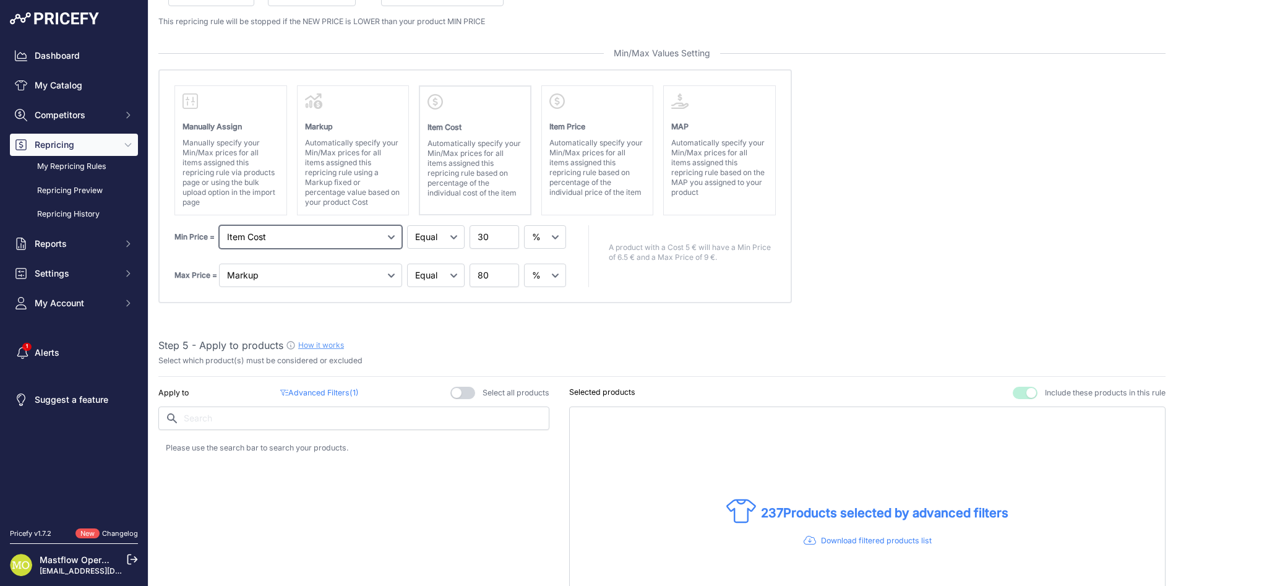
select select "above"
click at [308, 274] on select "Markup Item Cost Item Price MAP" at bounding box center [310, 275] width 183 height 24
select select "cost"
select select "above"
